Goal: Use online tool/utility: Utilize a website feature to perform a specific function

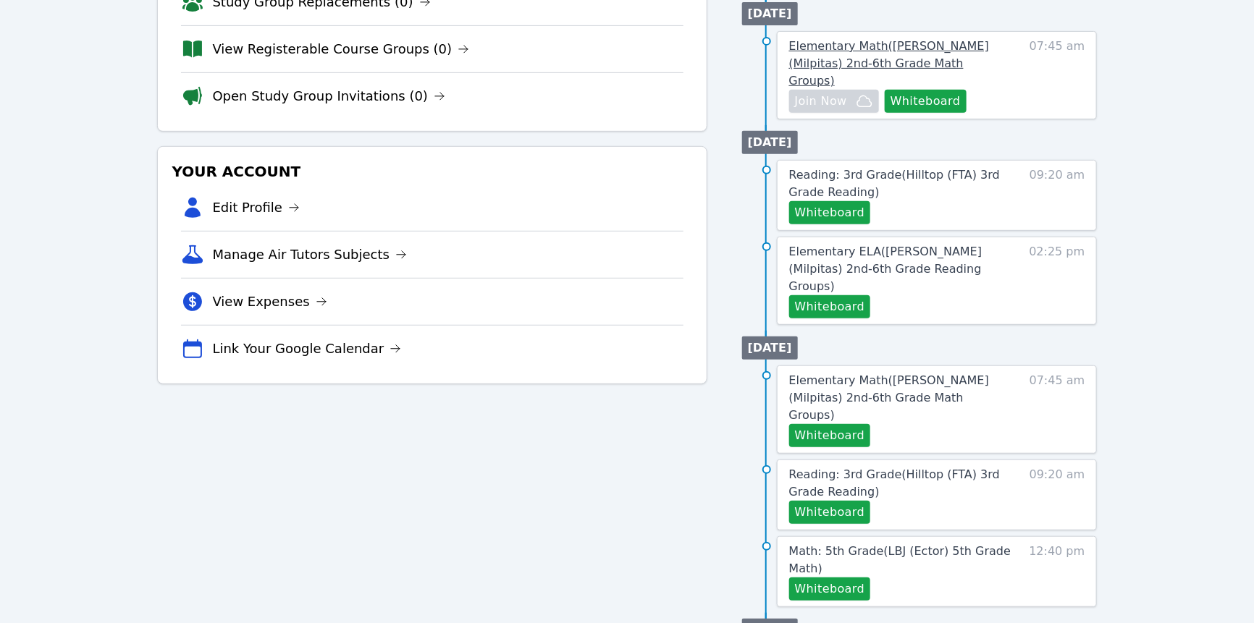
scroll to position [303, 0]
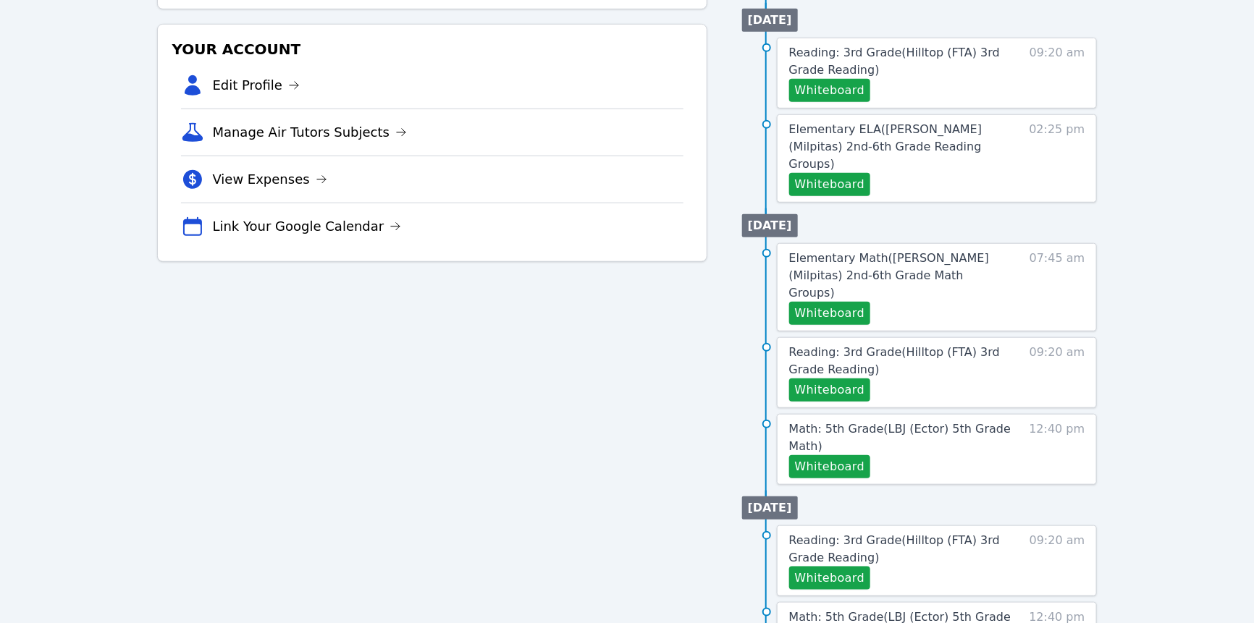
scroll to position [395, 0]
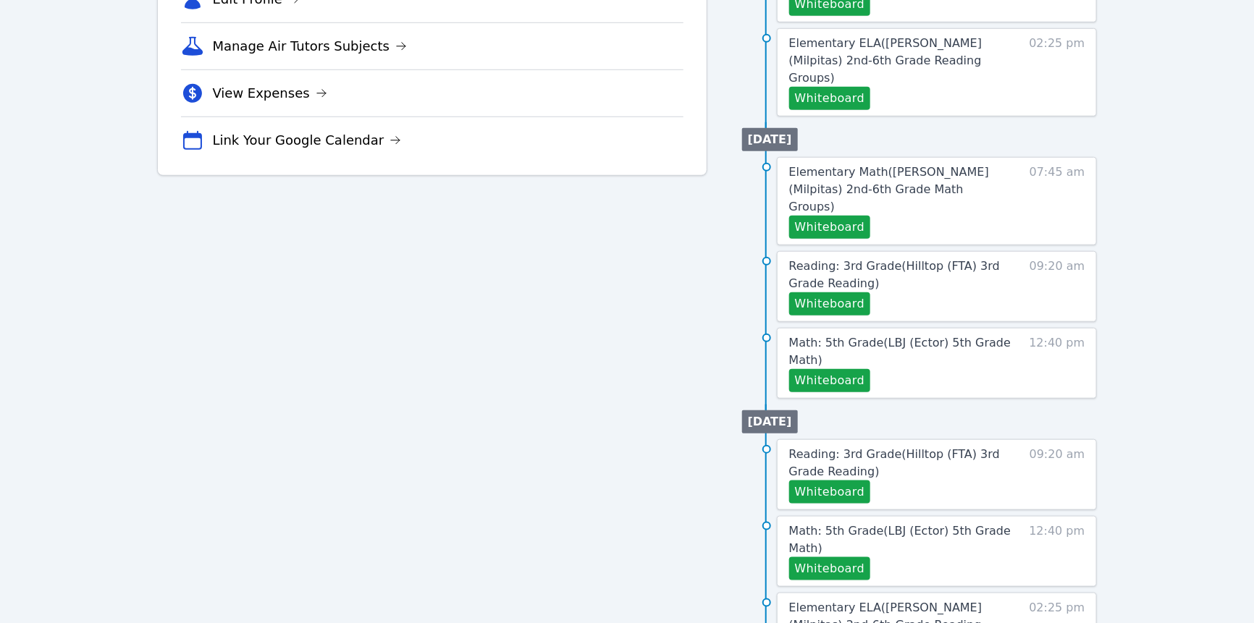
scroll to position [485, 0]
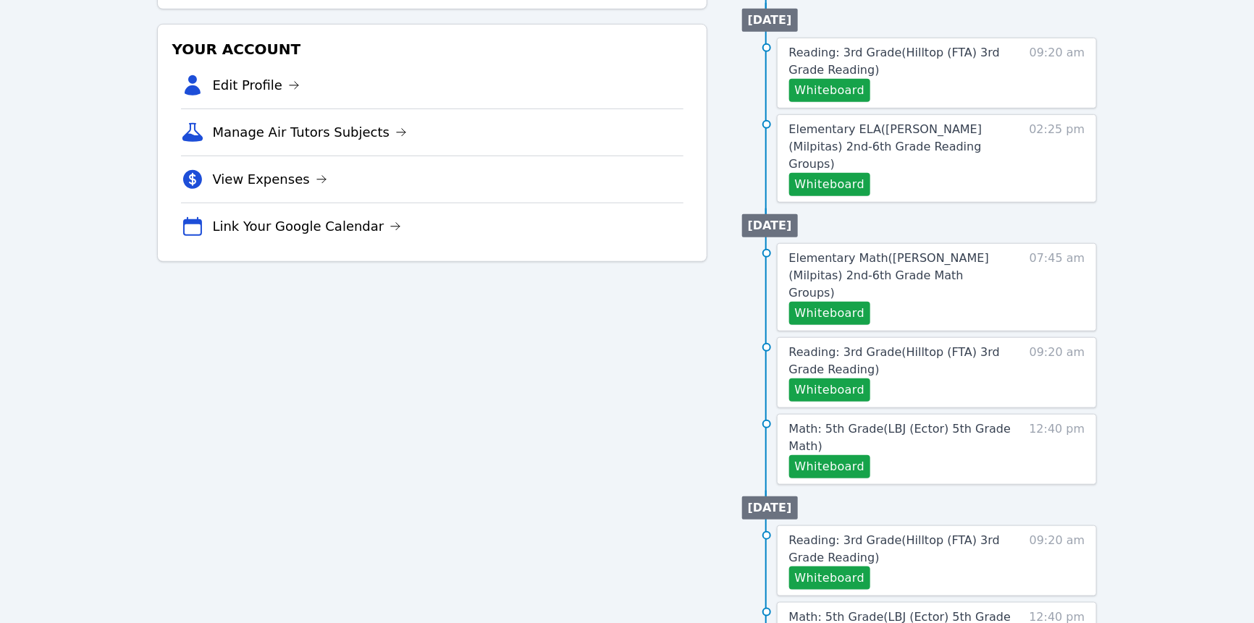
scroll to position [409, 0]
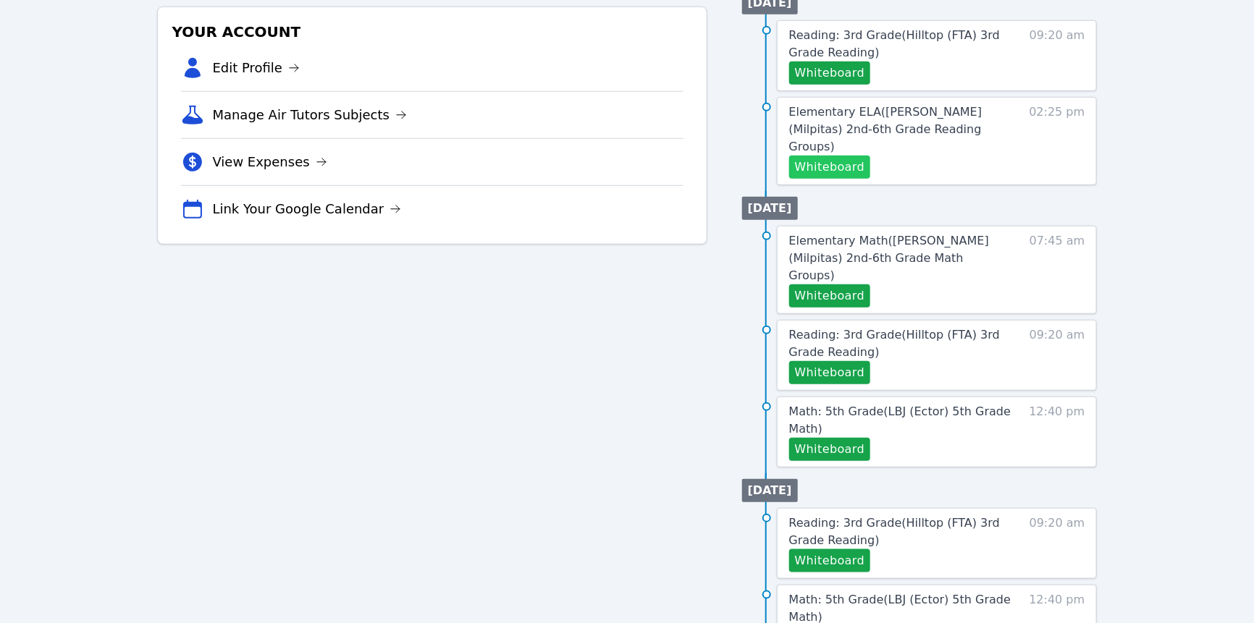
click at [849, 179] on button "Whiteboard" at bounding box center [830, 167] width 82 height 23
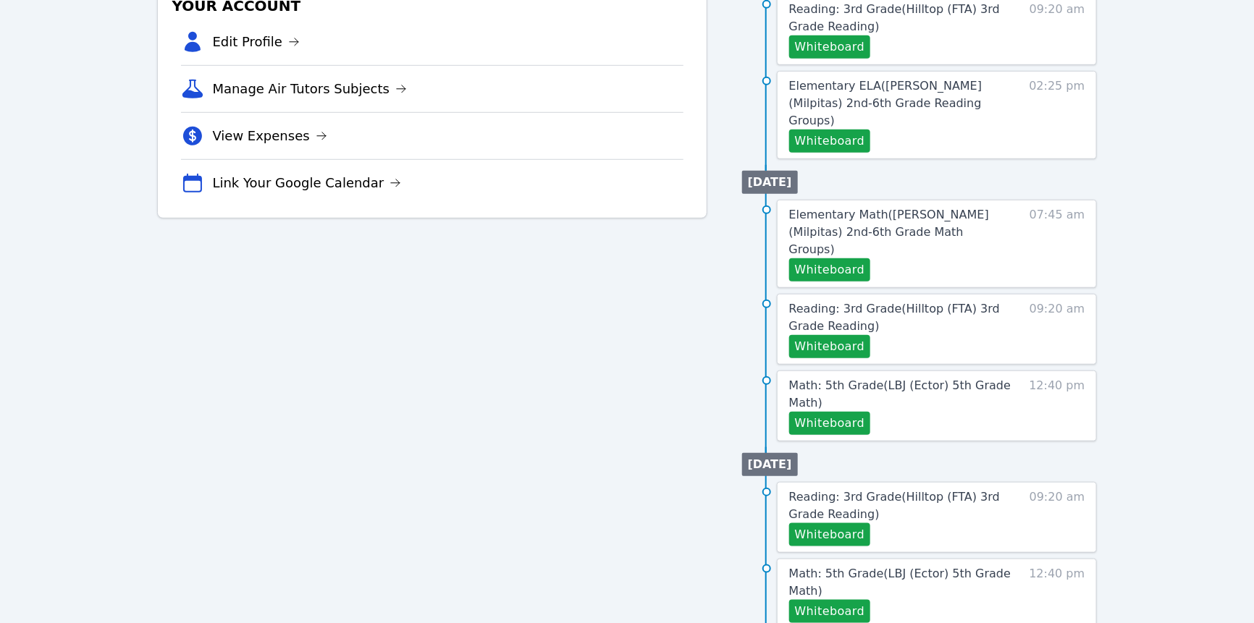
scroll to position [426, 0]
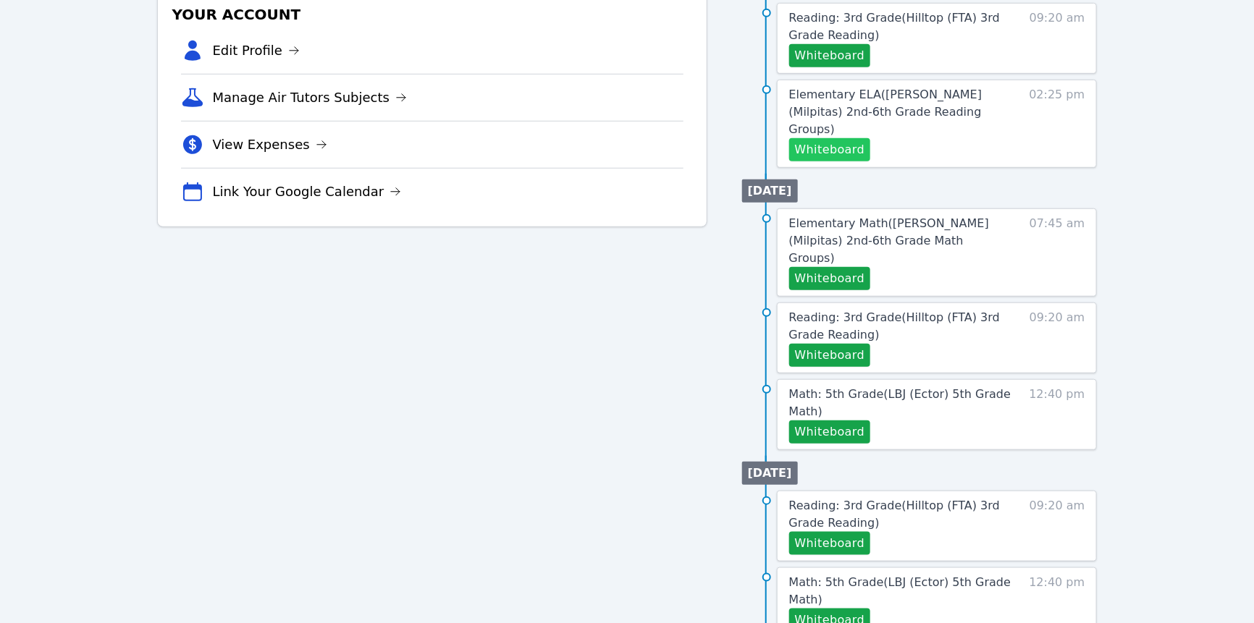
click at [871, 161] on button "Whiteboard" at bounding box center [830, 149] width 82 height 23
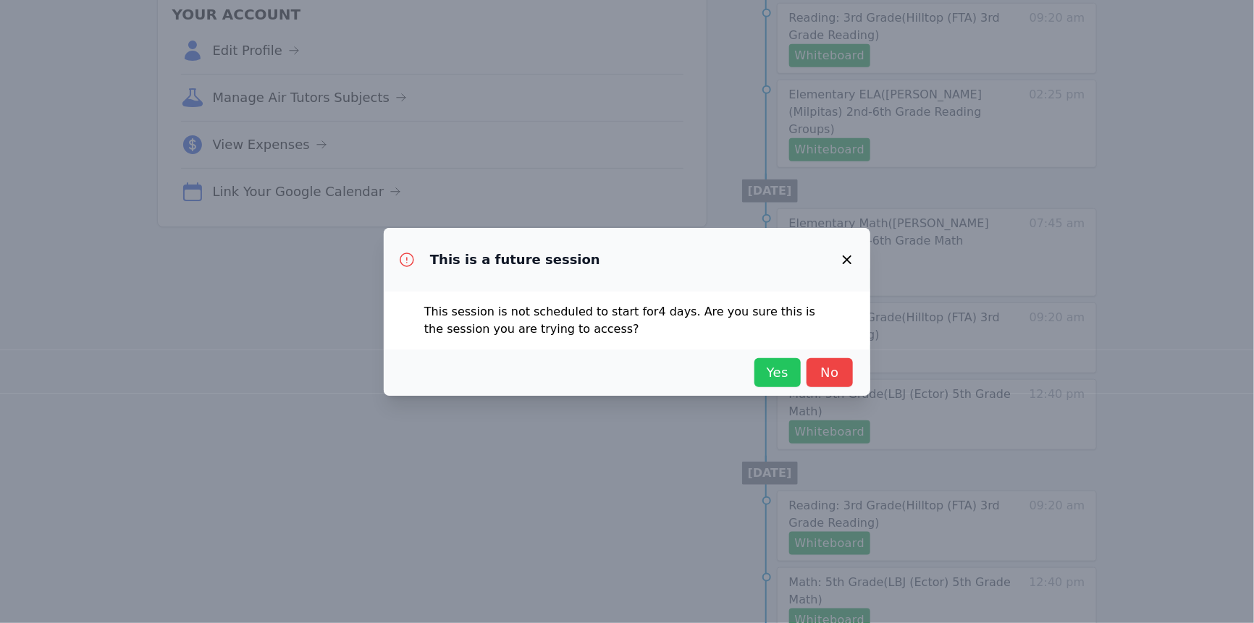
click at [794, 383] on span "Yes" at bounding box center [778, 373] width 32 height 20
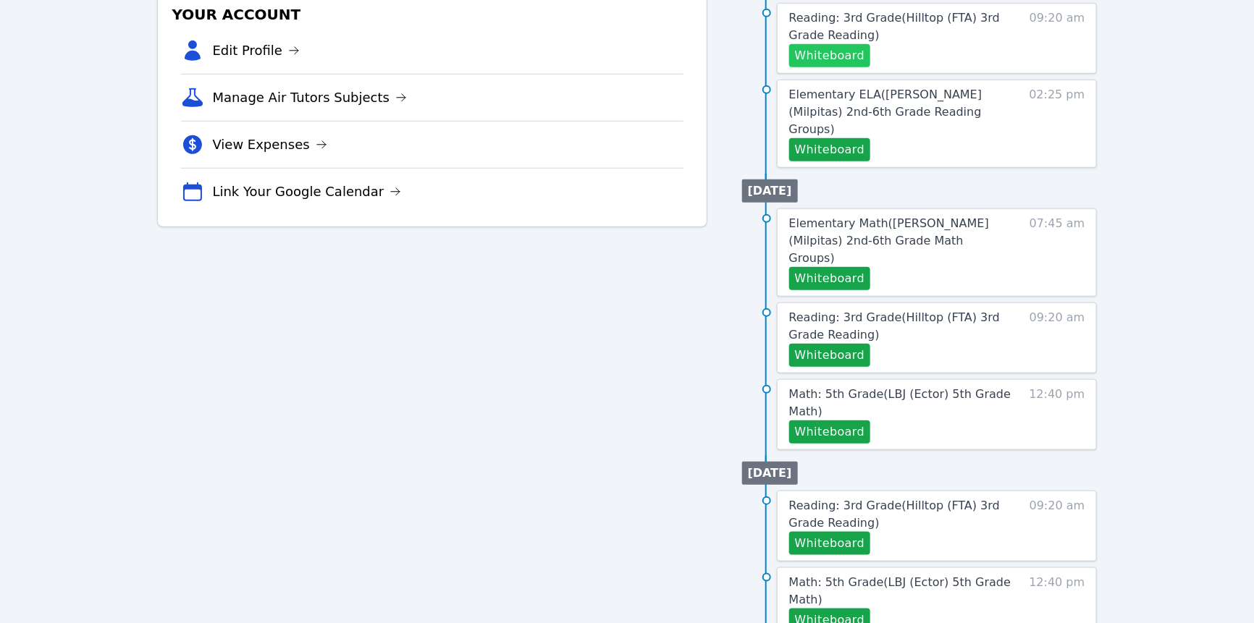
click at [871, 67] on button "Whiteboard" at bounding box center [830, 55] width 82 height 23
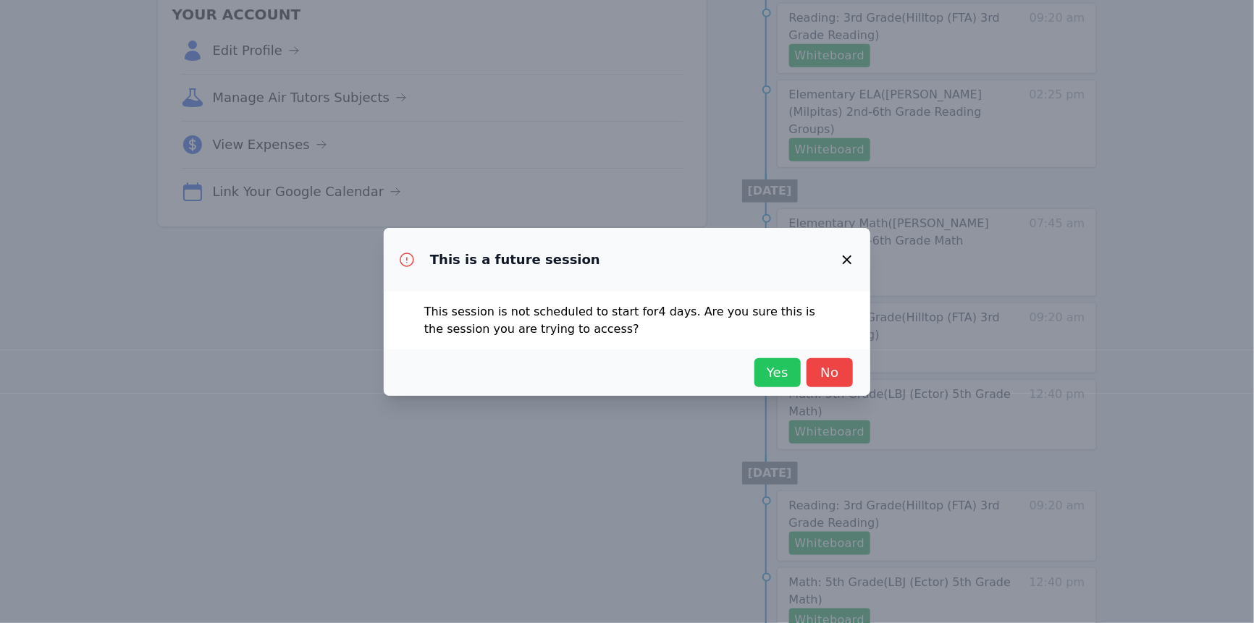
click at [794, 379] on span "Yes" at bounding box center [778, 373] width 32 height 20
